Goal: Book appointment/travel/reservation

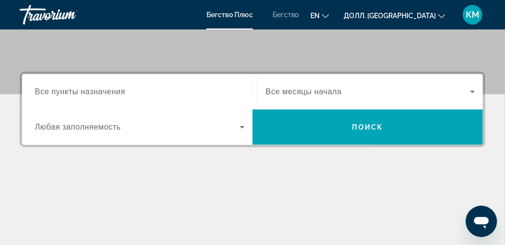
scroll to position [202, 0]
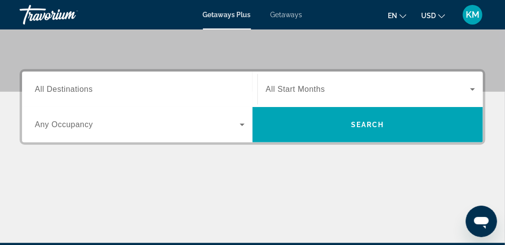
click at [92, 89] on ya-tr-span "All Destinations" at bounding box center [64, 89] width 58 height 8
click at [92, 89] on input "Destination All Destinations" at bounding box center [140, 90] width 210 height 12
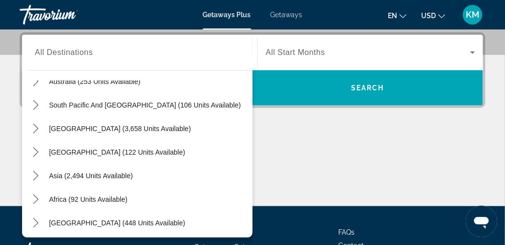
scroll to position [159, 0]
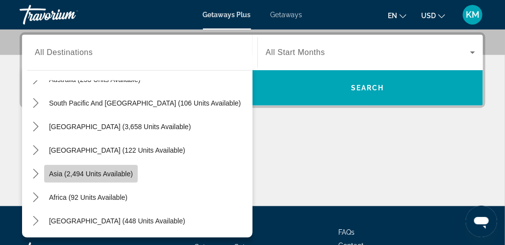
click at [59, 172] on span "Asia (2,494 units available)" at bounding box center [91, 174] width 84 height 8
type input "**********"
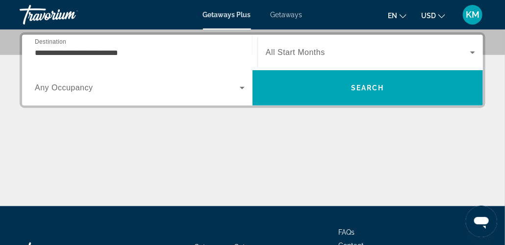
click at [76, 88] on ya-tr-span "Any Occupancy" at bounding box center [64, 87] width 58 height 8
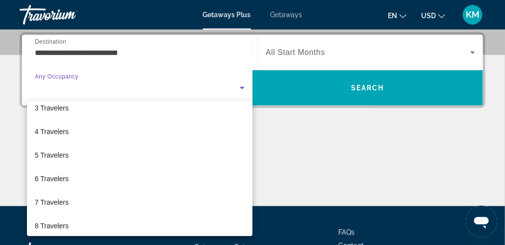
scroll to position [36, 0]
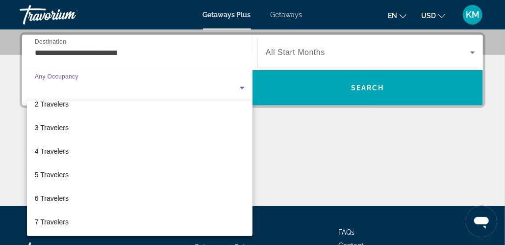
click at [244, 83] on div at bounding box center [252, 122] width 505 height 245
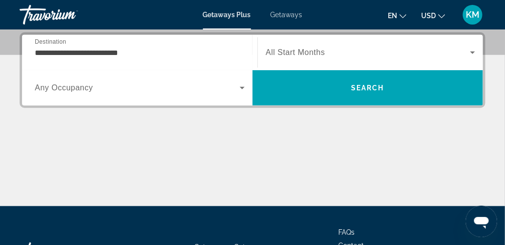
click at [300, 53] on ya-tr-span "All Start Months" at bounding box center [295, 52] width 59 height 8
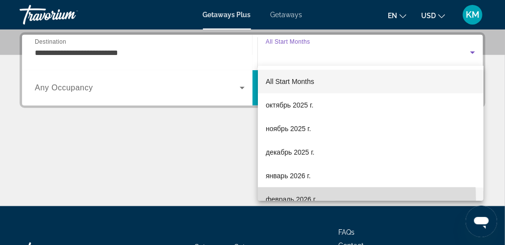
click at [281, 199] on span "февраль 2026 г." at bounding box center [291, 199] width 51 height 12
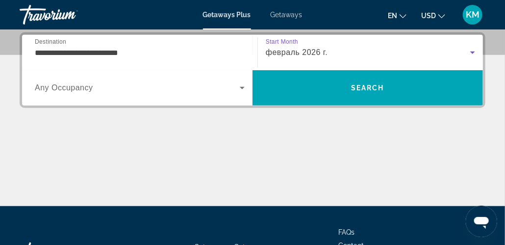
click at [473, 53] on icon "Search widget" at bounding box center [472, 53] width 12 height 12
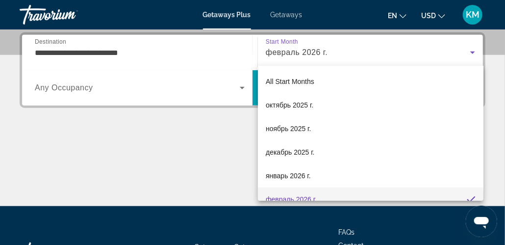
scroll to position [0, 0]
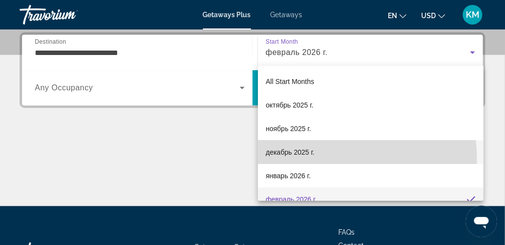
click at [279, 161] on mat-option "декабрь 2025 г." at bounding box center [370, 152] width 225 height 24
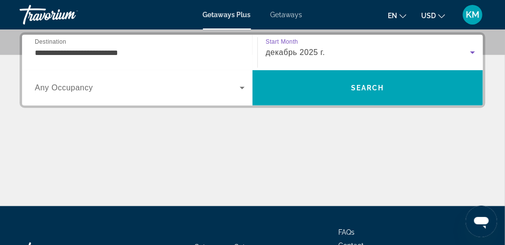
click at [472, 51] on icon "Search widget" at bounding box center [472, 52] width 5 height 2
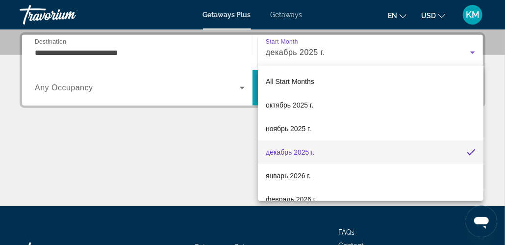
click at [441, 62] on div at bounding box center [252, 122] width 505 height 245
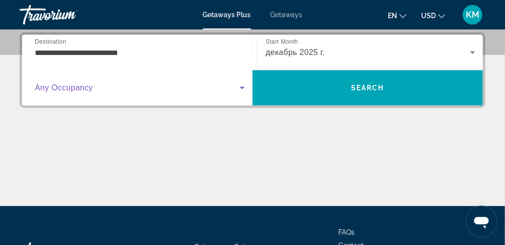
click at [243, 86] on icon "Search widget" at bounding box center [242, 88] width 12 height 12
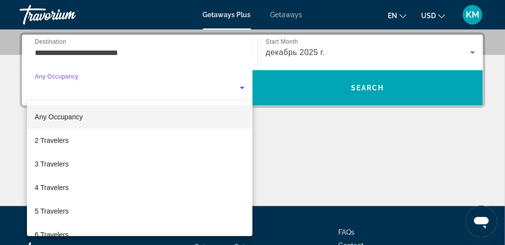
click at [472, 53] on div at bounding box center [252, 122] width 505 height 245
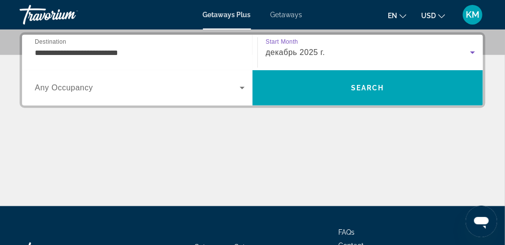
click at [474, 51] on icon "Search widget" at bounding box center [472, 52] width 5 height 2
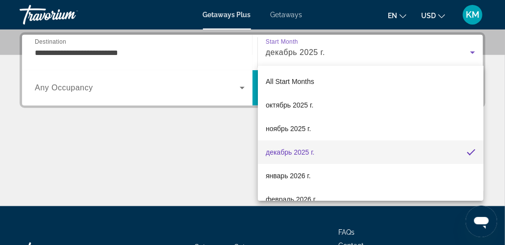
click at [243, 86] on div at bounding box center [252, 122] width 505 height 245
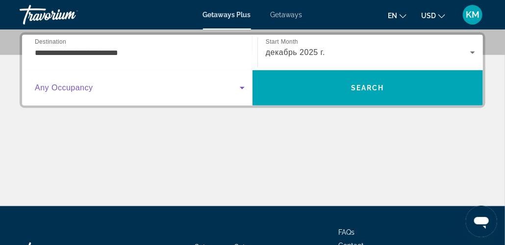
click at [241, 87] on icon "Search widget" at bounding box center [242, 88] width 5 height 2
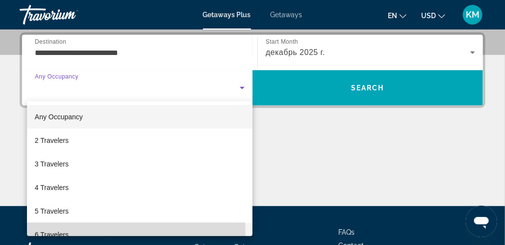
click at [50, 233] on span "6 Travelers" at bounding box center [52, 234] width 34 height 12
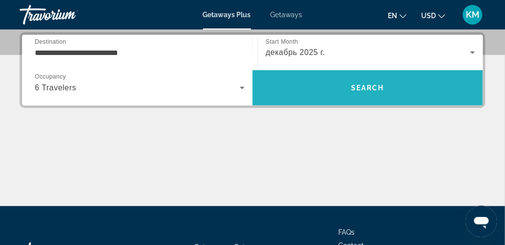
click at [368, 87] on span "Search" at bounding box center [367, 88] width 33 height 8
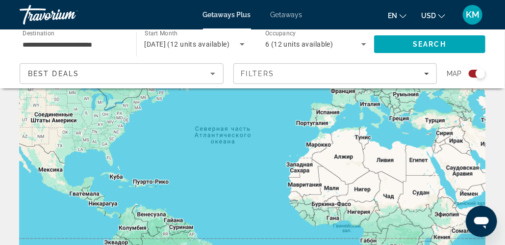
scroll to position [98, 0]
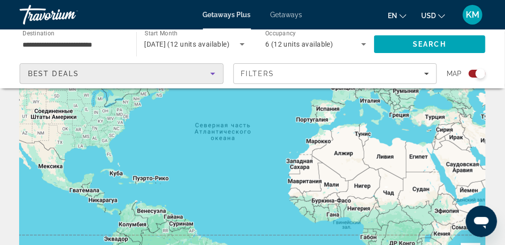
click at [212, 73] on icon "Sort by" at bounding box center [212, 74] width 5 height 2
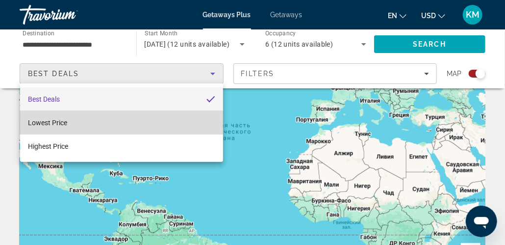
click at [49, 123] on span "Lowest Price" at bounding box center [47, 123] width 39 height 8
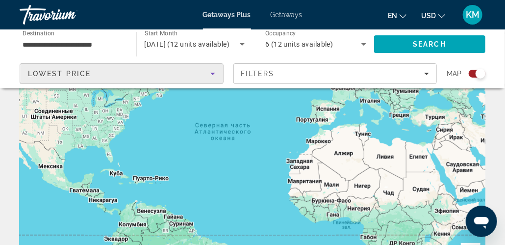
click at [214, 73] on icon "Sort by" at bounding box center [212, 74] width 5 height 2
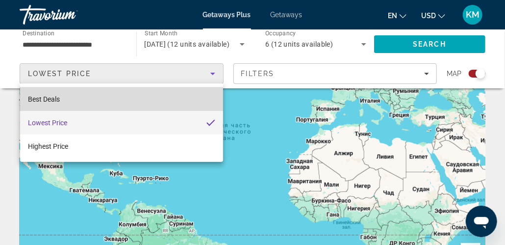
click at [55, 100] on span "Best Deals" at bounding box center [44, 99] width 32 height 8
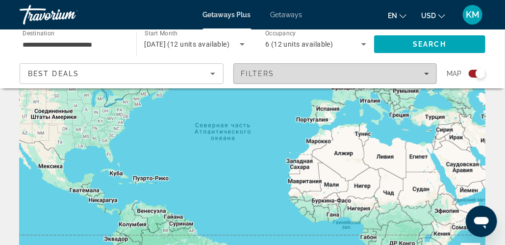
click at [427, 74] on icon "Filters" at bounding box center [426, 74] width 5 height 2
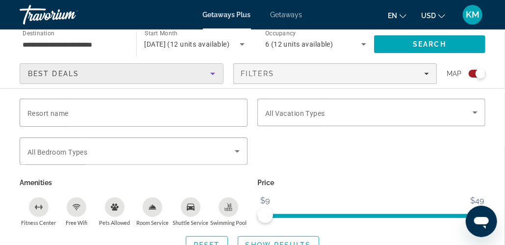
click at [213, 73] on icon "Sort by" at bounding box center [212, 74] width 5 height 2
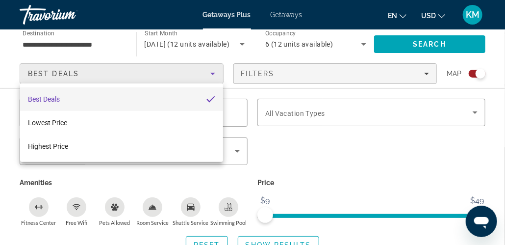
click at [428, 73] on div at bounding box center [252, 122] width 505 height 245
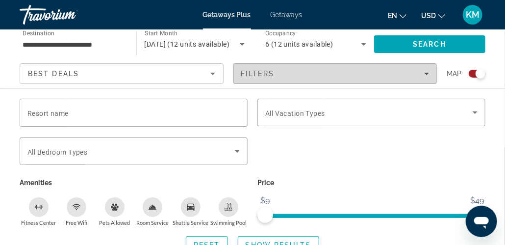
click at [428, 73] on icon "Filters" at bounding box center [426, 74] width 5 height 2
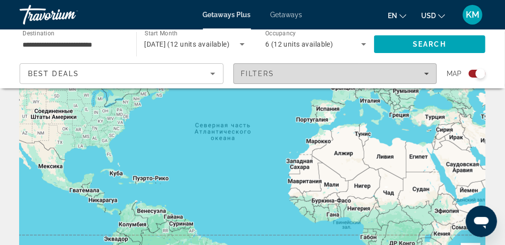
click at [425, 73] on icon "Filters" at bounding box center [426, 73] width 5 height 5
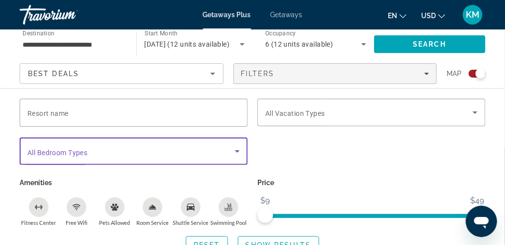
click at [237, 150] on icon "Search widget" at bounding box center [237, 151] width 5 height 2
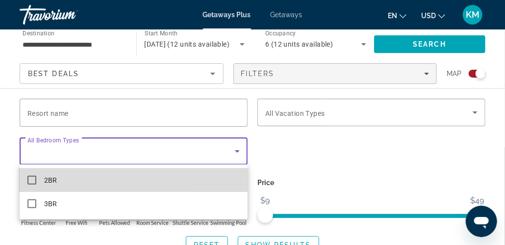
click at [33, 181] on mat-pseudo-checkbox at bounding box center [31, 179] width 9 height 9
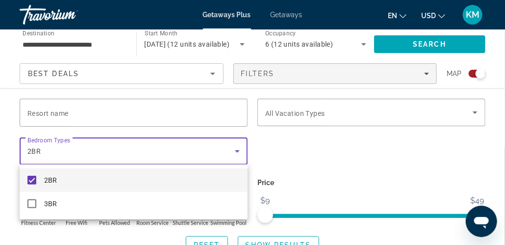
click at [476, 107] on div at bounding box center [252, 122] width 505 height 245
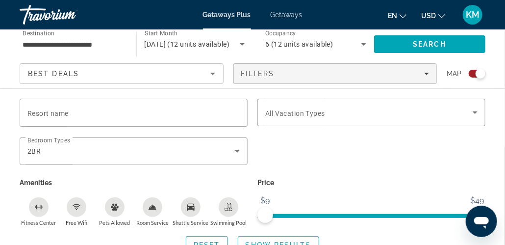
scroll to position [157, 0]
click at [298, 215] on span "ngx-slider" at bounding box center [371, 216] width 212 height 4
click at [325, 214] on span "ngx-slider" at bounding box center [400, 216] width 154 height 4
click at [348, 214] on ngx-slider "$9 $49 $25 $49" at bounding box center [371, 215] width 228 height 2
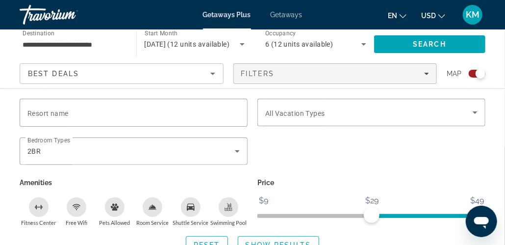
click at [370, 215] on ngx-slider "$9 $49 $29 $49" at bounding box center [371, 215] width 228 height 2
click at [398, 214] on span "ngx-slider" at bounding box center [437, 216] width 79 height 4
click at [435, 214] on span "ngx-slider" at bounding box center [456, 216] width 43 height 4
click at [375, 216] on span "ngx-slider" at bounding box center [371, 216] width 228 height 4
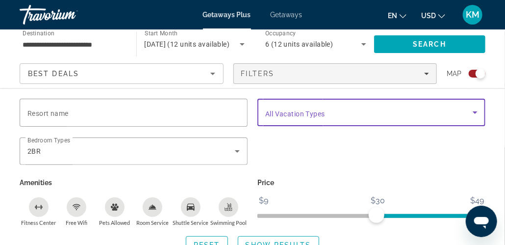
click at [475, 112] on icon "Search widget" at bounding box center [474, 112] width 5 height 2
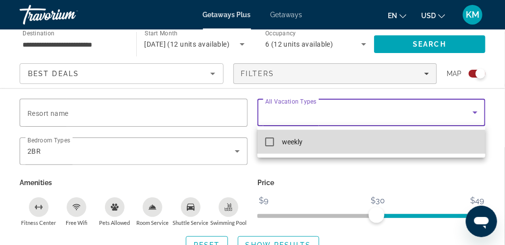
click at [270, 145] on mat-pseudo-checkbox at bounding box center [269, 141] width 9 height 9
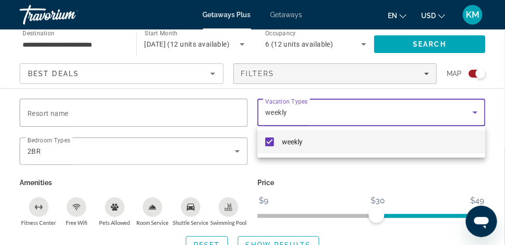
scroll to position [98, 0]
click at [187, 212] on div at bounding box center [252, 122] width 505 height 245
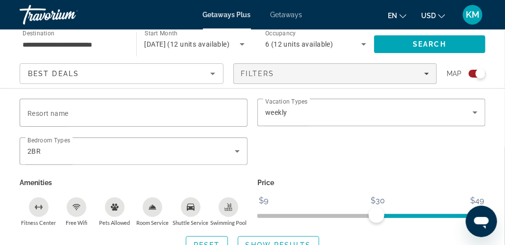
click at [187, 212] on div "Shuttle Service" at bounding box center [191, 207] width 20 height 20
click at [83, 219] on span "Free Wifi" at bounding box center [77, 222] width 22 height 6
click at [39, 209] on icon "Fitness Center" at bounding box center [39, 207] width 8 height 8
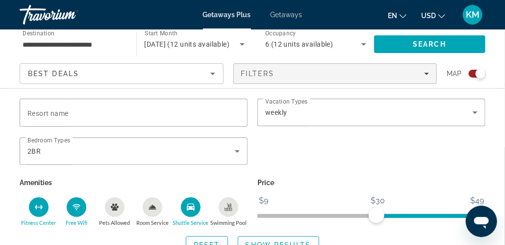
click at [150, 208] on icon "Room Service" at bounding box center [152, 206] width 7 height 4
click at [226, 209] on icon "Swimming Pool" at bounding box center [228, 207] width 8 height 8
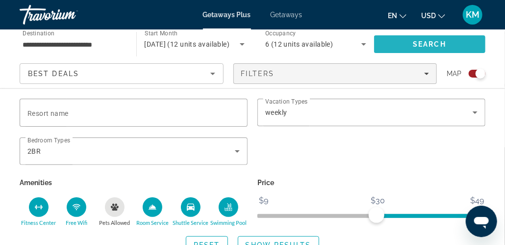
click at [419, 43] on span "Search" at bounding box center [429, 44] width 33 height 8
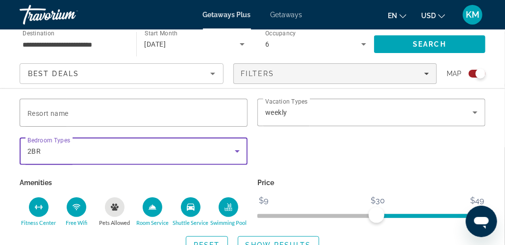
click at [237, 150] on icon "Search widget" at bounding box center [237, 151] width 5 height 2
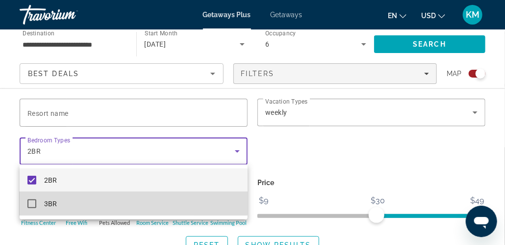
click at [34, 202] on mat-pseudo-checkbox at bounding box center [31, 203] width 9 height 9
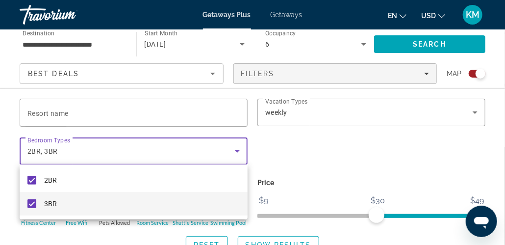
click at [427, 73] on div at bounding box center [252, 122] width 505 height 245
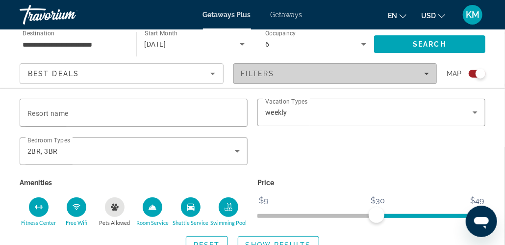
click at [427, 73] on icon "Filters" at bounding box center [426, 73] width 5 height 5
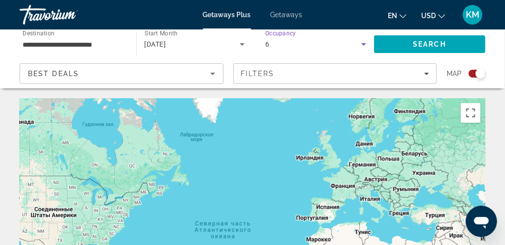
click at [364, 44] on icon "Search widget" at bounding box center [363, 44] width 5 height 2
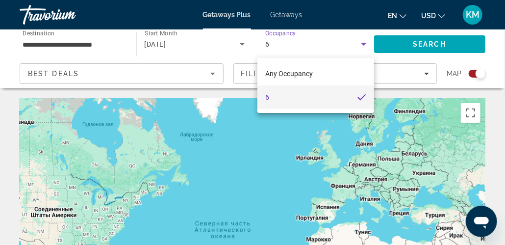
click at [363, 45] on div at bounding box center [252, 122] width 505 height 245
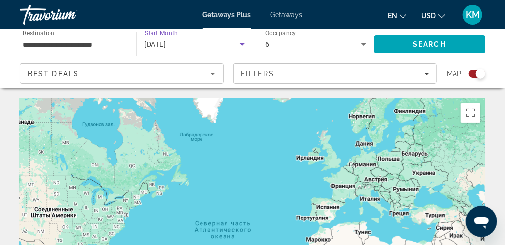
click at [166, 42] on span "[DATE]" at bounding box center [156, 44] width 22 height 8
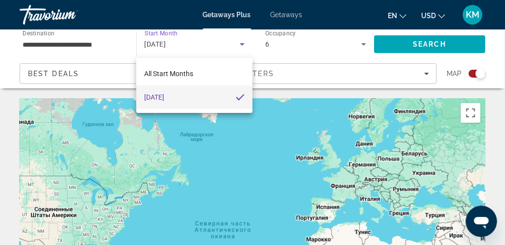
click at [243, 42] on div at bounding box center [252, 122] width 505 height 245
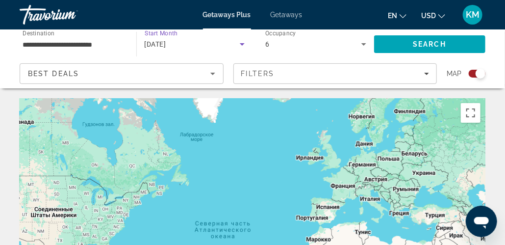
click at [243, 42] on icon "Search widget" at bounding box center [242, 44] width 12 height 12
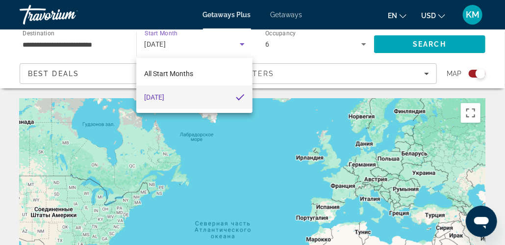
click at [190, 51] on div at bounding box center [252, 122] width 505 height 245
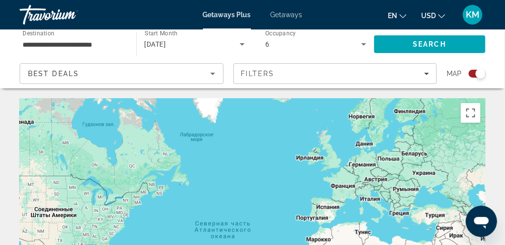
click at [172, 35] on span "Start Month" at bounding box center [161, 33] width 33 height 7
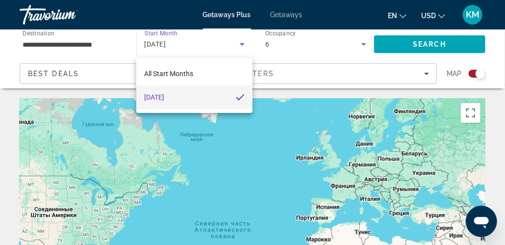
click at [242, 43] on div at bounding box center [252, 122] width 505 height 245
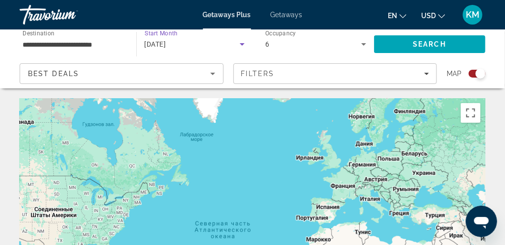
click at [242, 43] on icon "Search widget" at bounding box center [242, 44] width 5 height 2
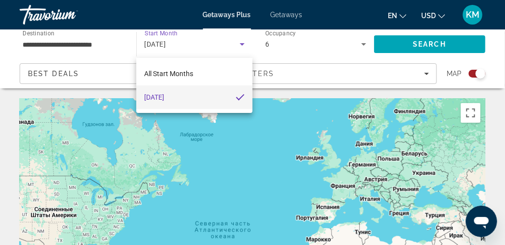
click at [296, 75] on div at bounding box center [252, 122] width 505 height 245
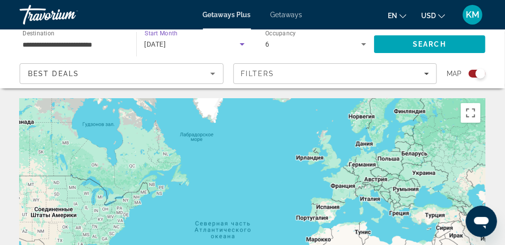
click at [169, 39] on div "[DATE]" at bounding box center [193, 44] width 96 height 12
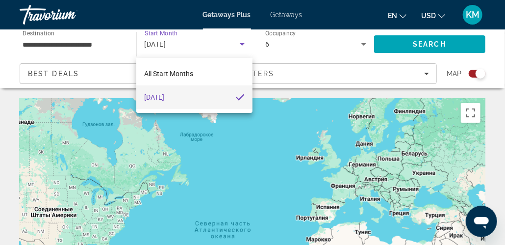
drag, startPoint x: 229, startPoint y: 102, endPoint x: 244, endPoint y: 111, distance: 16.7
click at [244, 111] on div "All Start Months [DATE]" at bounding box center [194, 85] width 116 height 55
drag, startPoint x: 244, startPoint y: 111, endPoint x: 226, endPoint y: 96, distance: 22.9
click at [226, 96] on div "All Start Months [DATE]" at bounding box center [194, 85] width 116 height 55
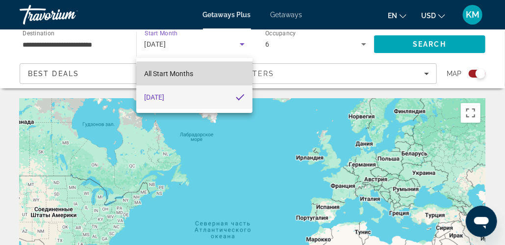
click at [211, 76] on mat-option "All Start Months" at bounding box center [194, 74] width 116 height 24
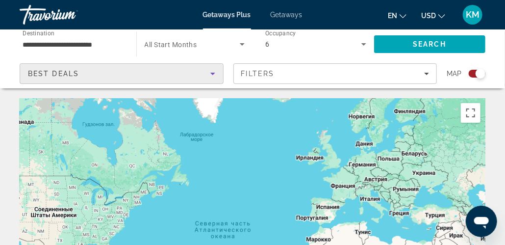
click at [211, 76] on icon "Sort by" at bounding box center [213, 74] width 12 height 12
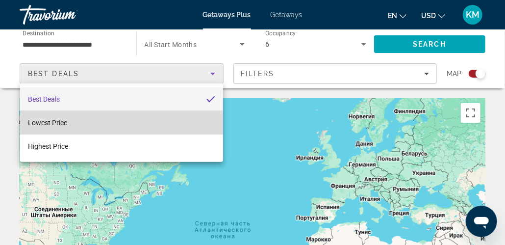
click at [67, 125] on span "Lowest Price" at bounding box center [47, 123] width 39 height 8
